Goal: Task Accomplishment & Management: Use online tool/utility

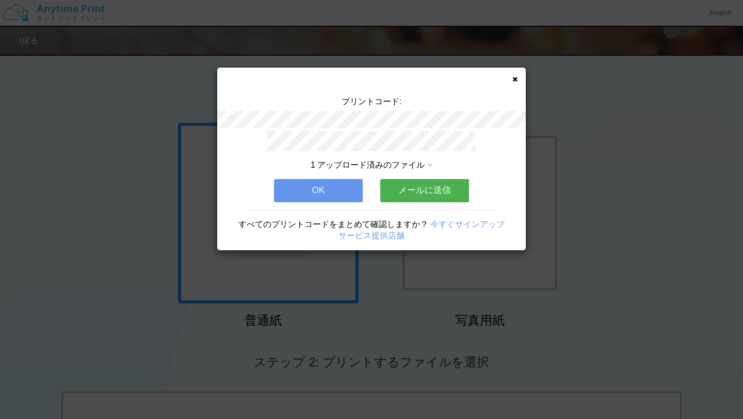
click at [334, 192] on button "OK" at bounding box center [318, 190] width 89 height 23
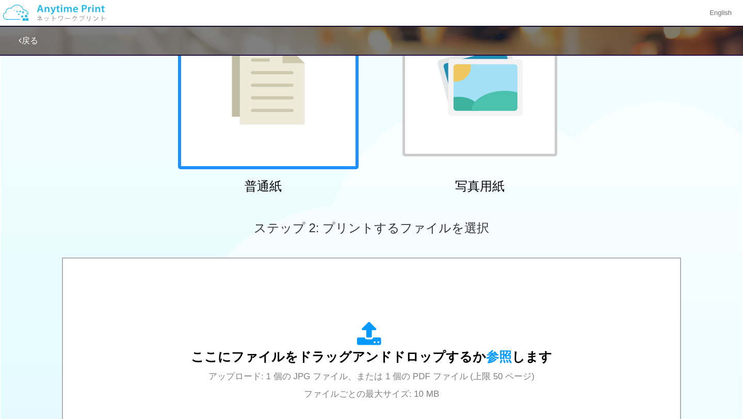
scroll to position [202, 0]
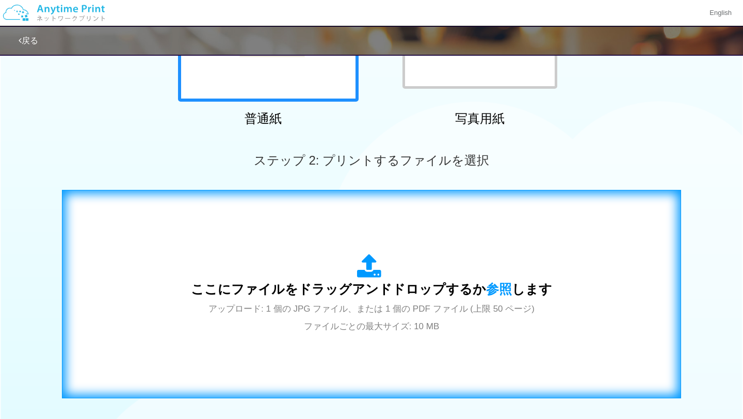
click at [358, 340] on div "ここにファイルをドラッグアンドドロップするか 参照 します アップロード: 1 個の JPG ファイル、または 1 個の PDF ファイル (上限 50 ペー…" at bounding box center [371, 294] width 597 height 187
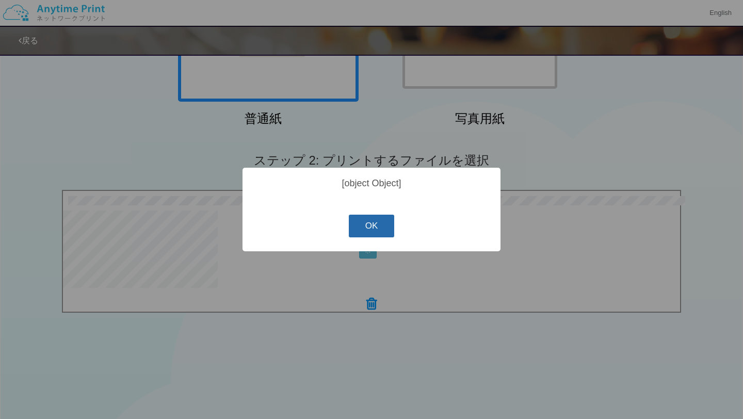
click at [389, 237] on button "OK" at bounding box center [372, 226] width 46 height 23
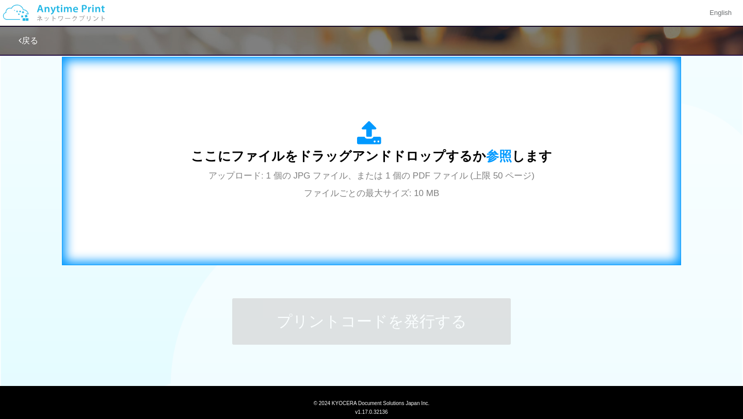
scroll to position [366, 0]
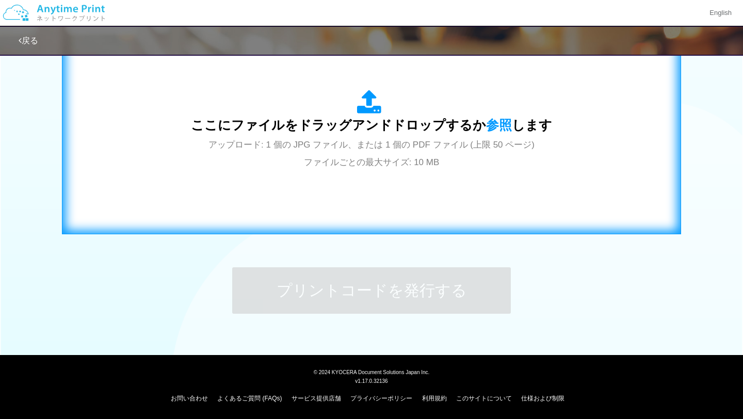
click at [313, 112] on div "ここにファイルをドラッグアンドドロップするか 参照 します アップロード: 1 個の JPG ファイル、または 1 個の PDF ファイル (上限 50 ペー…" at bounding box center [371, 130] width 361 height 80
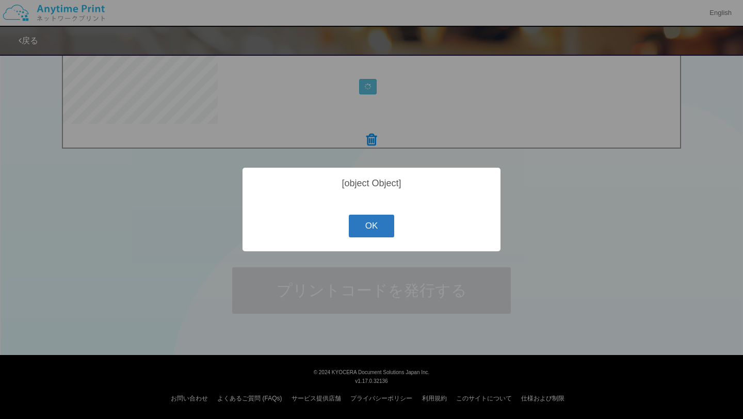
click at [371, 217] on div "? ! i [object Object] OK Cancel ×" at bounding box center [371, 210] width 258 height 84
click at [352, 209] on div "? ! i [object Object] OK Cancel ×" at bounding box center [371, 210] width 258 height 84
click at [356, 212] on div "? ! i [object Object] OK Cancel ×" at bounding box center [371, 210] width 258 height 84
click at [356, 216] on div "? ! i [object Object] OK Cancel ×" at bounding box center [371, 210] width 258 height 84
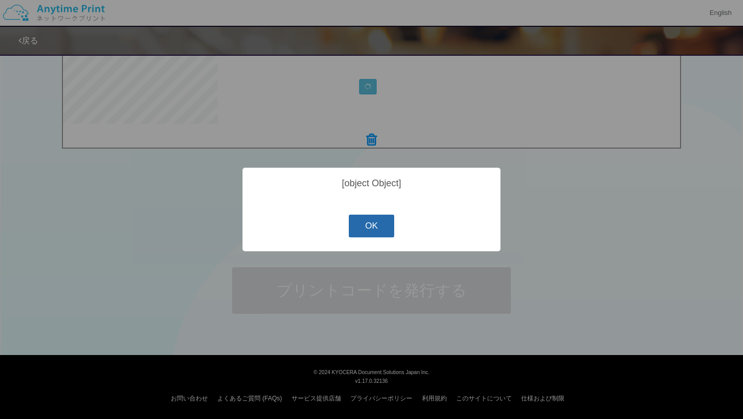
click at [364, 227] on button "OK" at bounding box center [372, 226] width 46 height 23
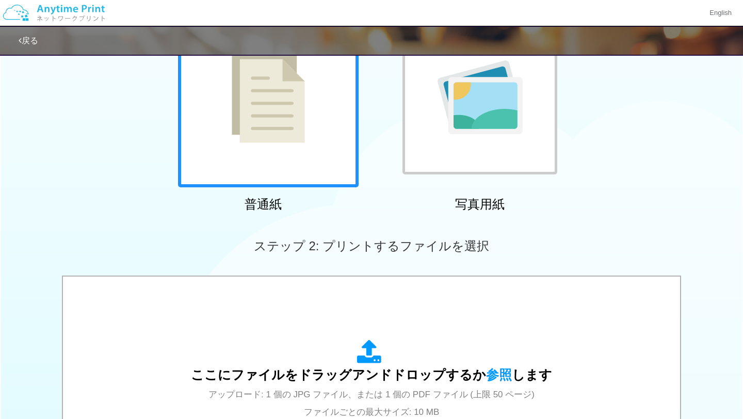
scroll to position [0, 0]
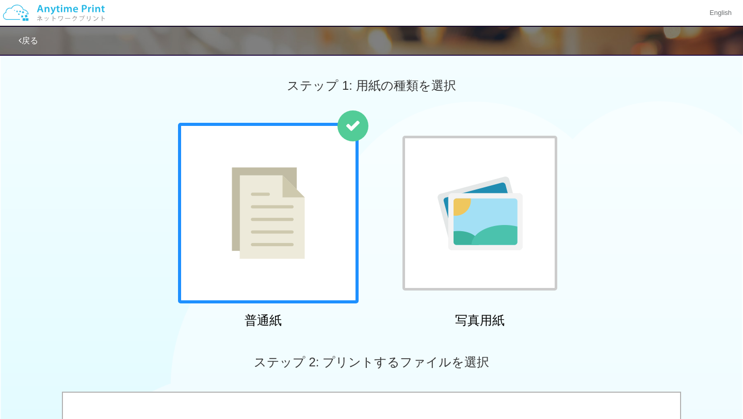
click at [44, 8] on img at bounding box center [54, 13] width 110 height 36
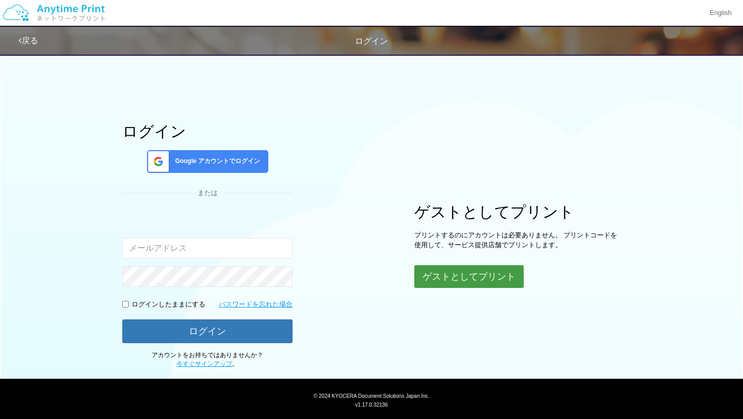
click at [452, 279] on button "ゲストとしてプリント" at bounding box center [468, 276] width 109 height 23
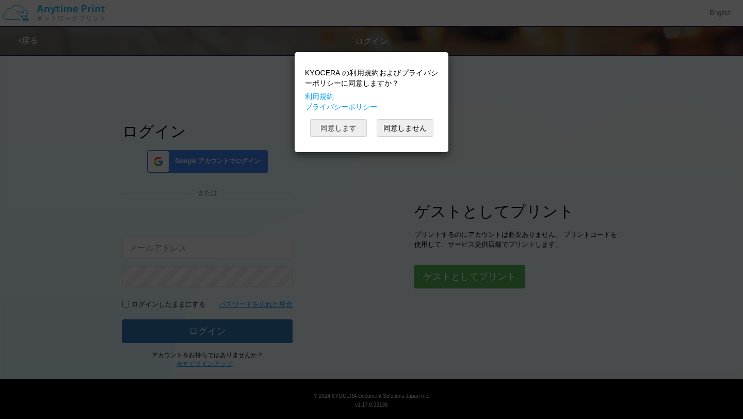
click at [343, 122] on button "同意します" at bounding box center [338, 128] width 57 height 18
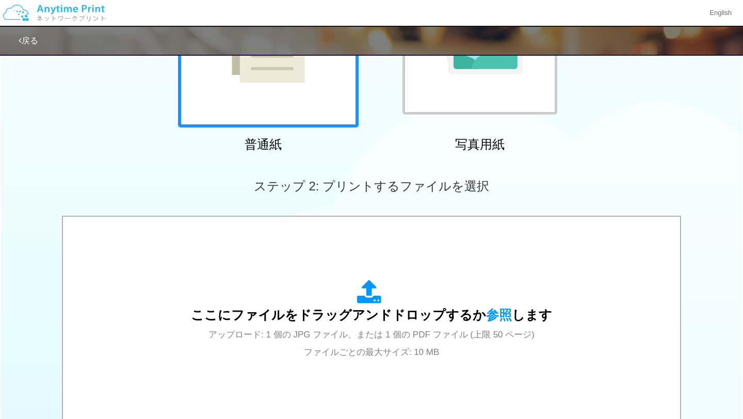
scroll to position [366, 0]
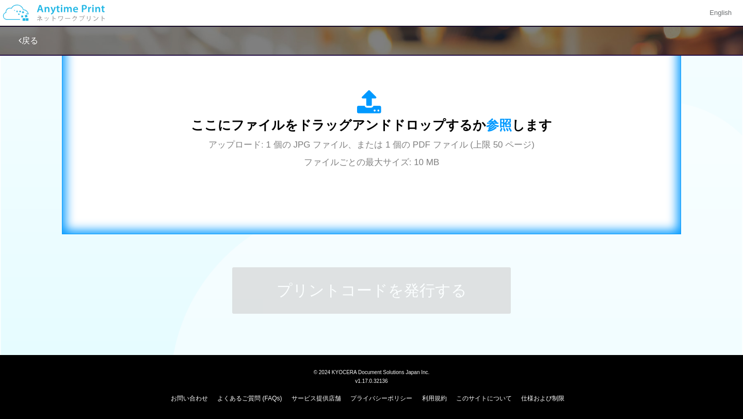
click at [365, 184] on div "ここにファイルをドラッグアンドドロップするか 参照 します アップロード: 1 個の JPG ファイル、または 1 個の PDF ファイル (上限 50 ペー…" at bounding box center [371, 130] width 597 height 187
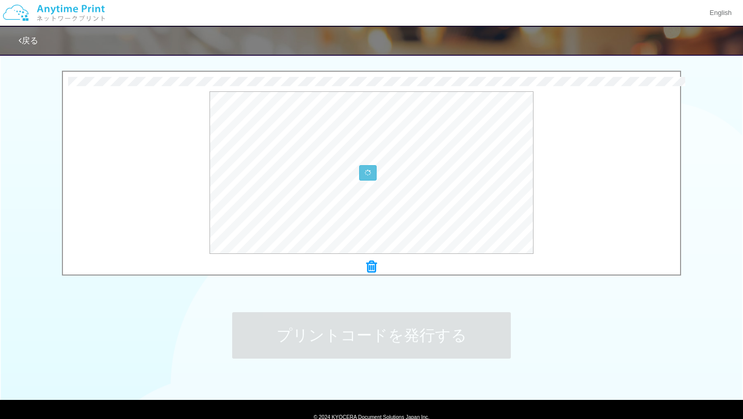
scroll to position [320, 0]
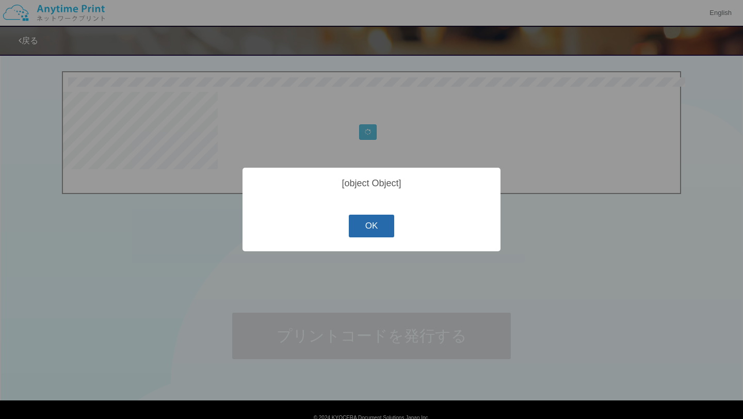
click at [381, 225] on button "OK" at bounding box center [372, 226] width 46 height 23
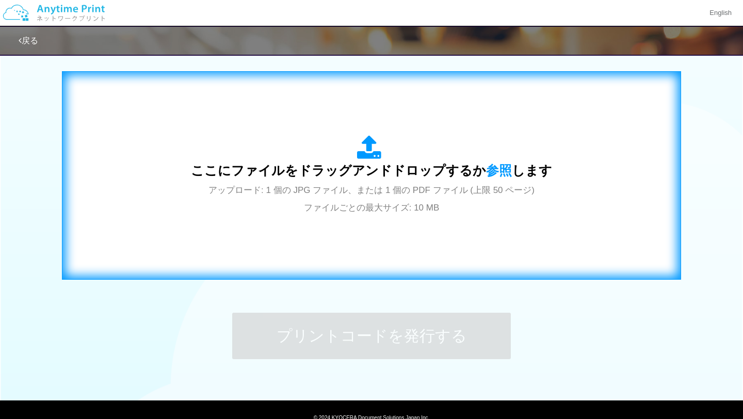
click at [373, 216] on div "ここにファイルをドラッグアンドドロップするか 参照 します アップロード: 1 個の JPG ファイル、または 1 個の PDF ファイル (上限 50 ペー…" at bounding box center [371, 175] width 597 height 187
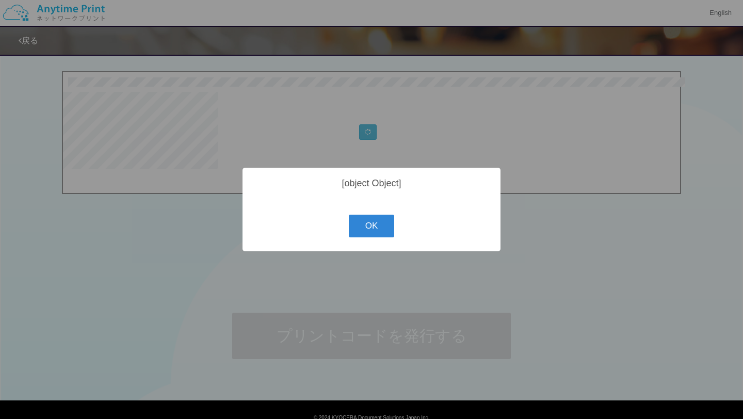
click at [357, 229] on button "OK" at bounding box center [372, 226] width 46 height 23
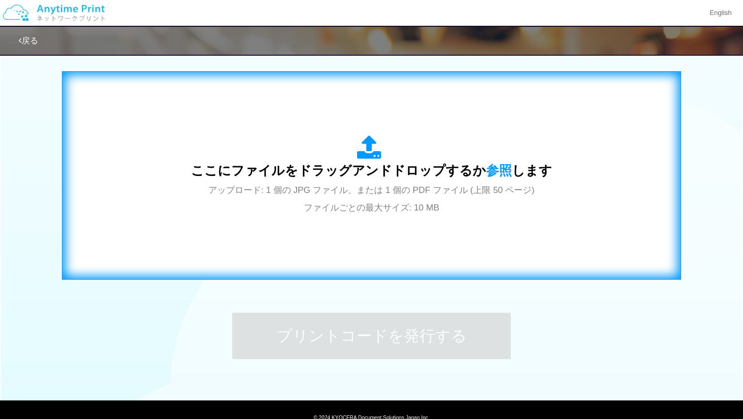
click at [427, 219] on div "ここにファイルをドラッグアンドドロップするか 参照 します アップロード: 1 個の JPG ファイル、または 1 個の PDF ファイル (上限 50 ペー…" at bounding box center [371, 175] width 597 height 187
click at [414, 243] on div "ここにファイルをドラッグアンドドロップするか 参照 します アップロード: 1 個の JPG ファイル、または 1 個の PDF ファイル (上限 50 ペー…" at bounding box center [371, 175] width 597 height 187
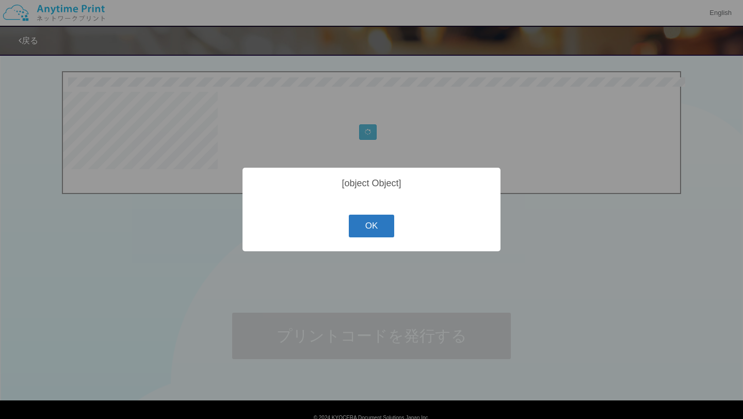
click at [369, 233] on button "OK" at bounding box center [372, 226] width 46 height 23
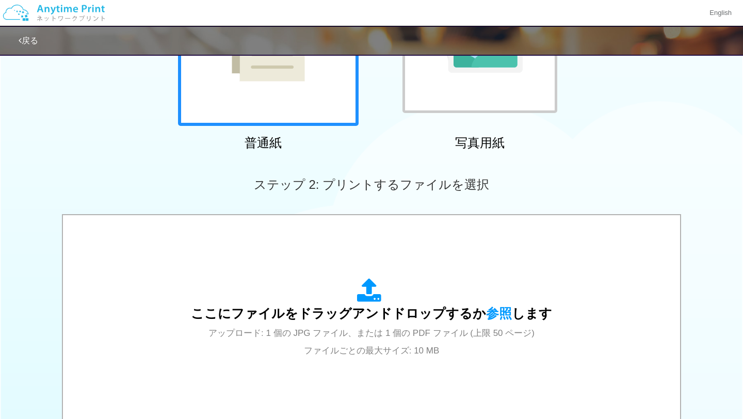
scroll to position [0, 0]
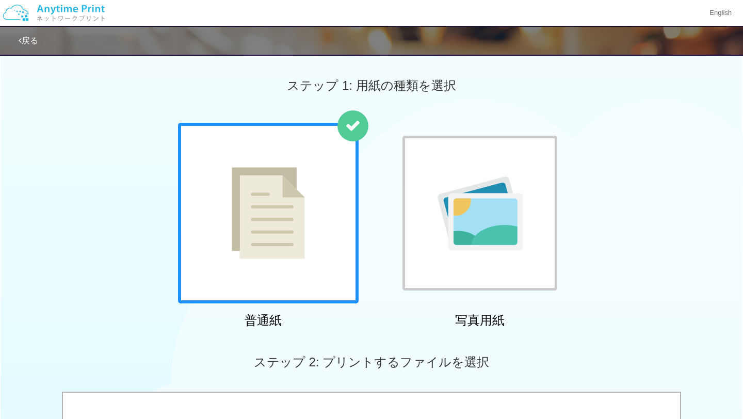
click at [59, 10] on img at bounding box center [54, 13] width 110 height 36
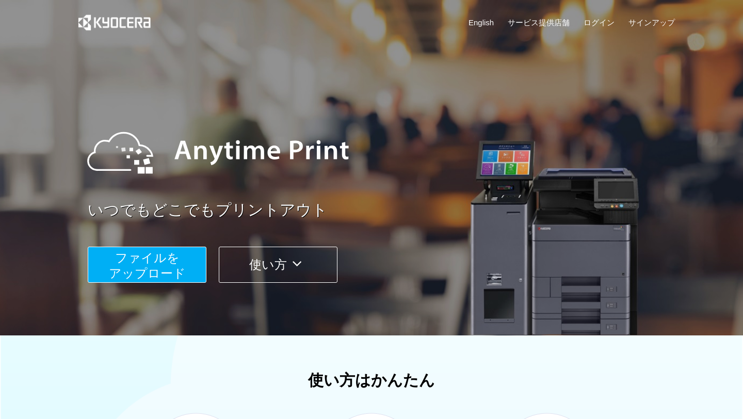
click at [161, 273] on span "ファイルを ​​アップロード" at bounding box center [147, 265] width 77 height 29
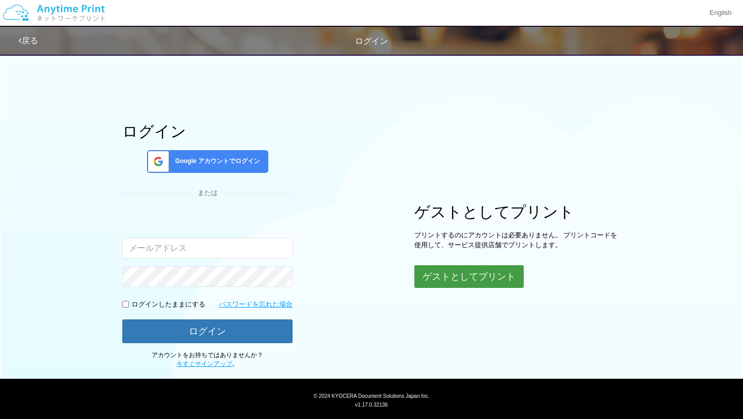
click at [483, 270] on button "ゲストとしてプリント" at bounding box center [468, 276] width 109 height 23
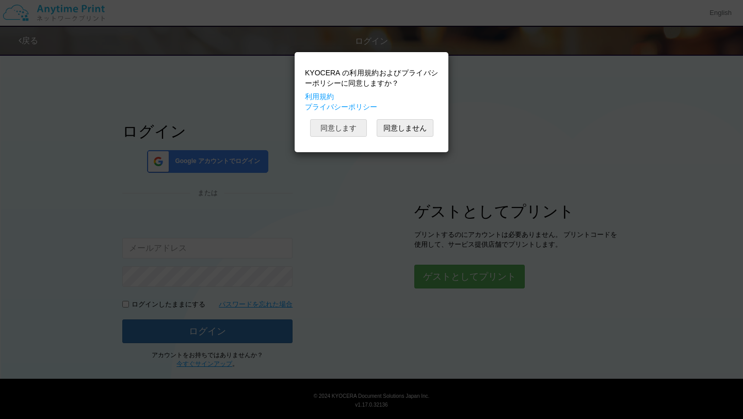
click at [347, 129] on button "同意します" at bounding box center [338, 128] width 57 height 18
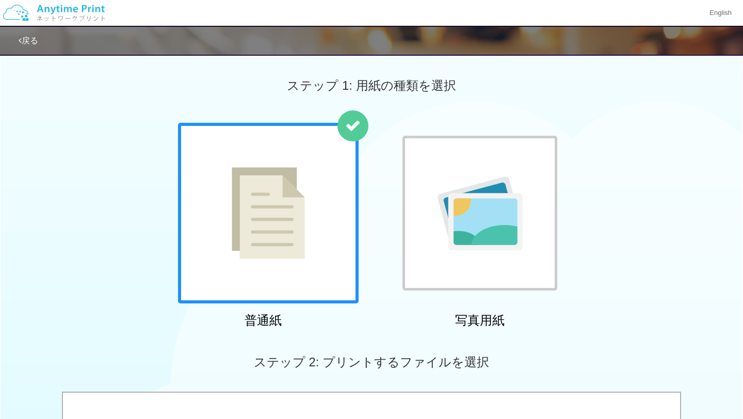
click at [299, 240] on img at bounding box center [268, 213] width 73 height 92
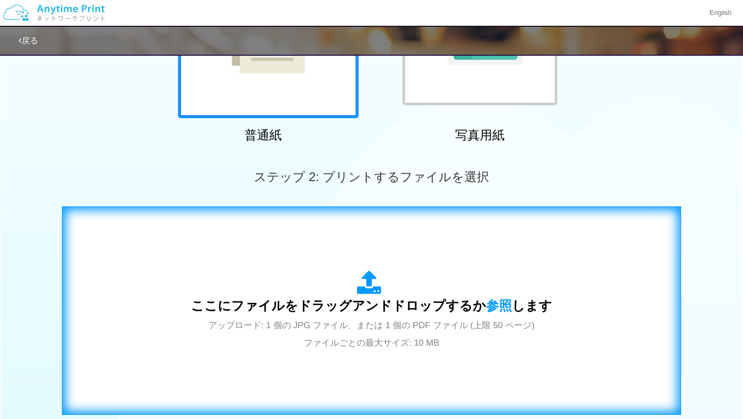
click at [295, 265] on div "ここにファイルをドラッグアンドドロップするか 参照 します アップロード: 1 個の JPG ファイル、または 1 個の PDF ファイル (上限 50 ペー…" at bounding box center [371, 310] width 597 height 187
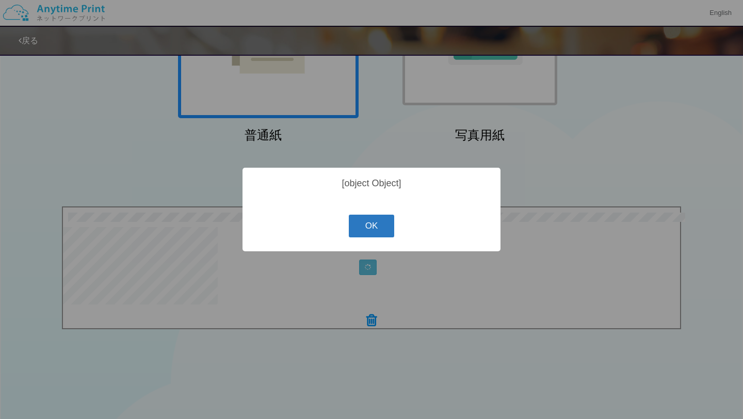
click at [385, 237] on button "OK" at bounding box center [372, 226] width 46 height 23
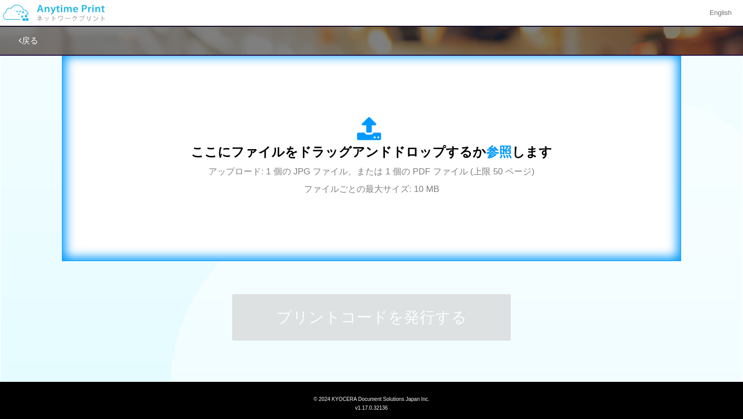
scroll to position [366, 0]
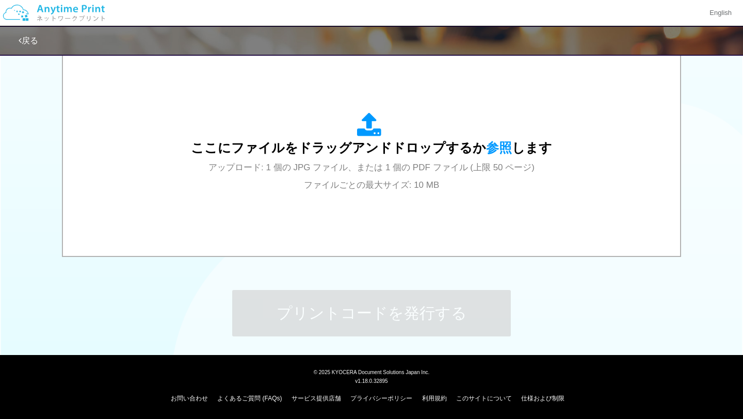
scroll to position [880, 0]
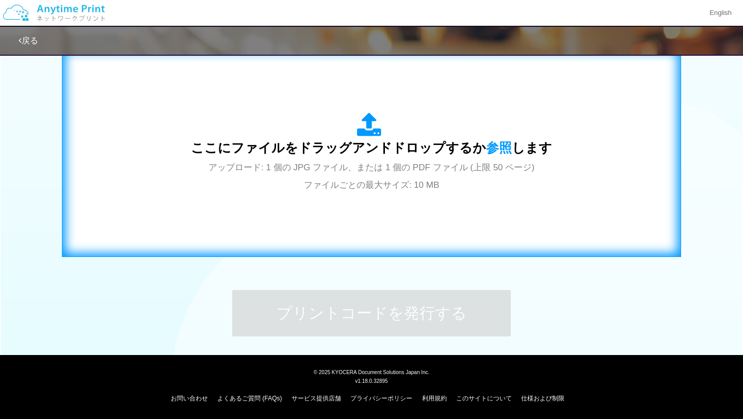
click at [345, 190] on span "アップロード: 1 個の JPG ファイル、または 1 個の PDF ファイル (上限 50 ページ) ファイルごとの最大サイズ: 10 MB" at bounding box center [371, 175] width 326 height 27
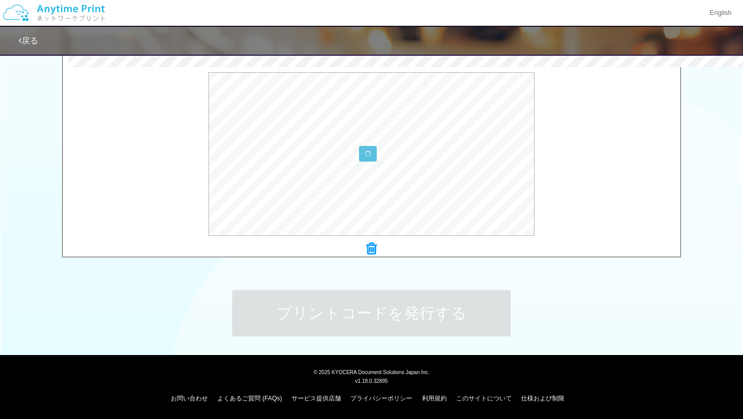
scroll to position [1000, 0]
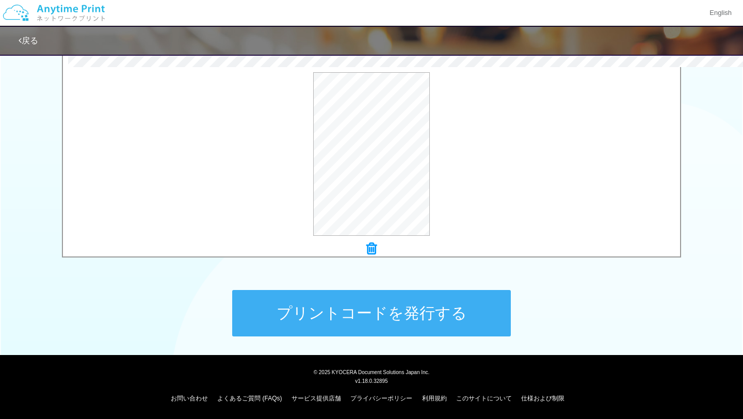
click at [376, 336] on button "プリントコードを発行する" at bounding box center [371, 313] width 279 height 46
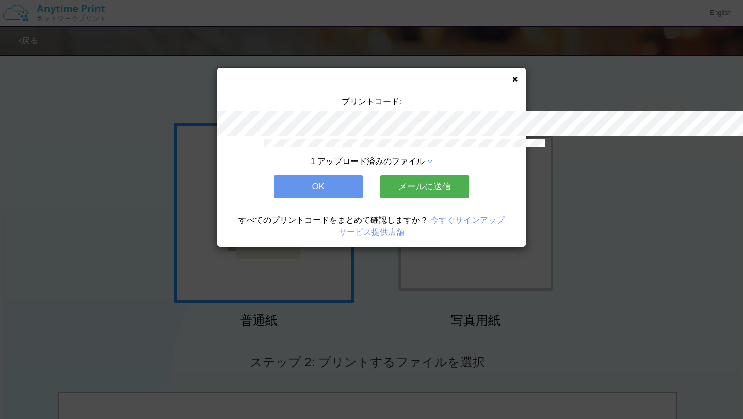
click at [336, 175] on button "OK" at bounding box center [318, 186] width 89 height 23
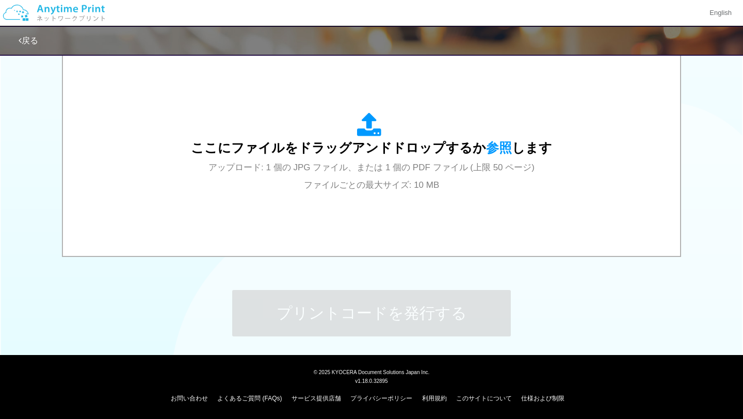
scroll to position [880, 0]
click at [297, 312] on div "プリントコードを発行する" at bounding box center [372, 313] width 310 height 108
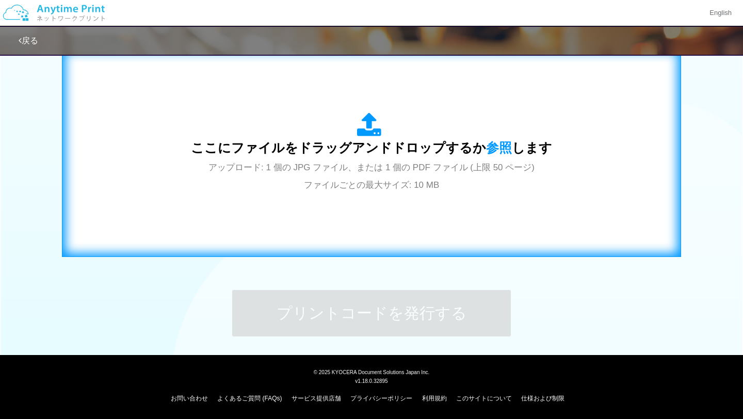
click at [406, 193] on div "ここにファイルをドラッグアンドドロップするか 参照 します アップロード: 1 個の JPG ファイル、または 1 個の PDF ファイル (上限 50 ペー…" at bounding box center [371, 152] width 361 height 80
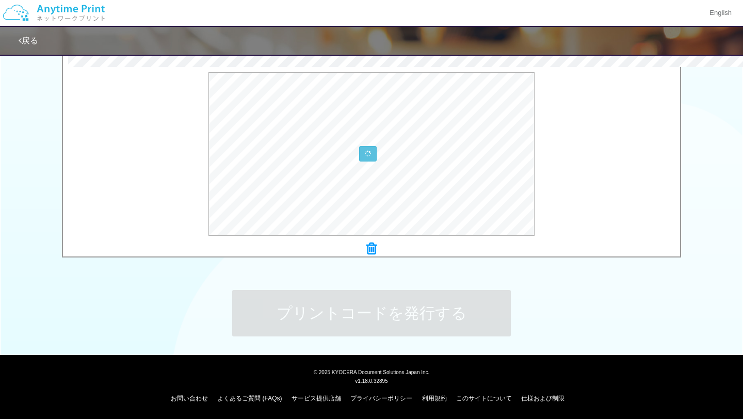
scroll to position [994, 0]
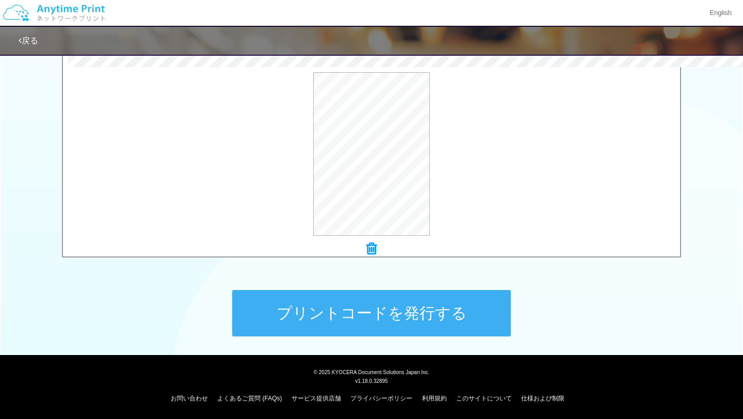
click at [399, 336] on button "プリントコードを発行する" at bounding box center [371, 313] width 279 height 46
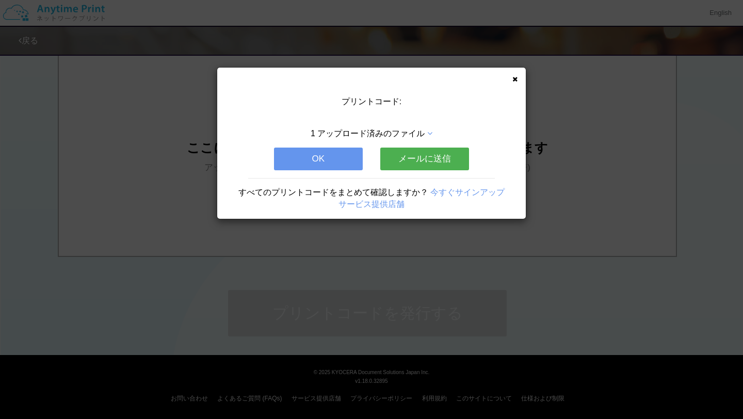
scroll to position [0, 0]
